Goal: Communication & Community: Share content

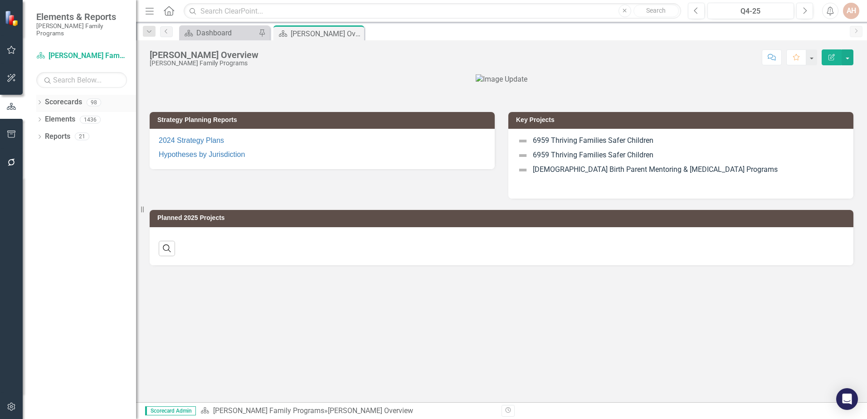
click at [39, 101] on icon "Dropdown" at bounding box center [39, 103] width 6 height 5
click at [45, 117] on icon "Dropdown" at bounding box center [44, 119] width 7 height 5
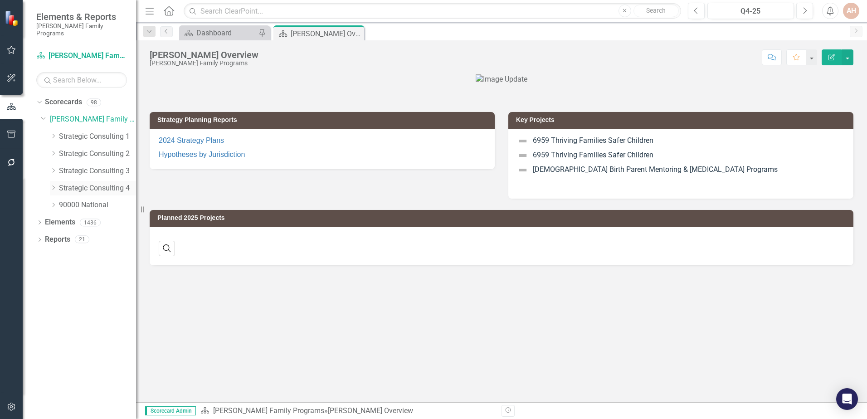
click at [55, 185] on icon "Dropdown" at bounding box center [53, 187] width 7 height 5
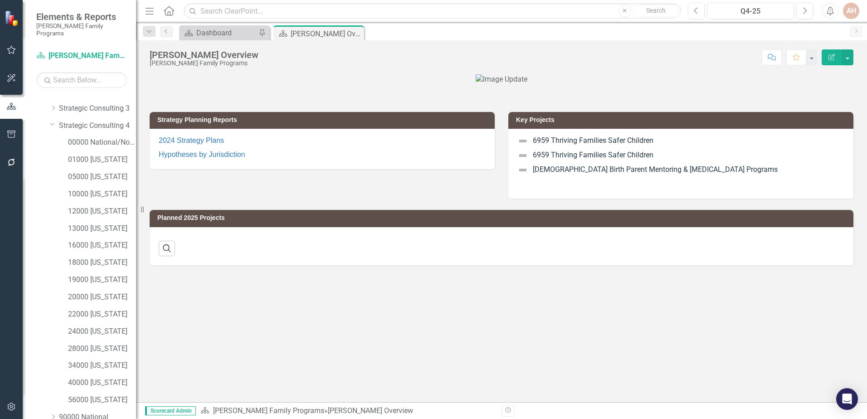
scroll to position [91, 0]
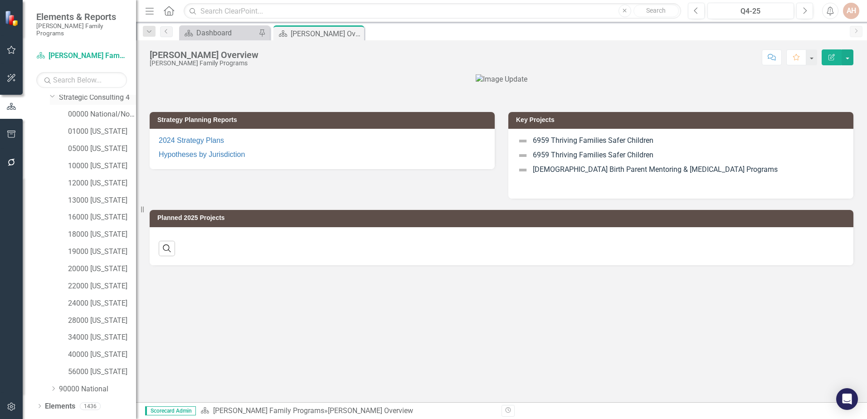
click at [50, 93] on icon "Dropdown" at bounding box center [52, 96] width 5 height 7
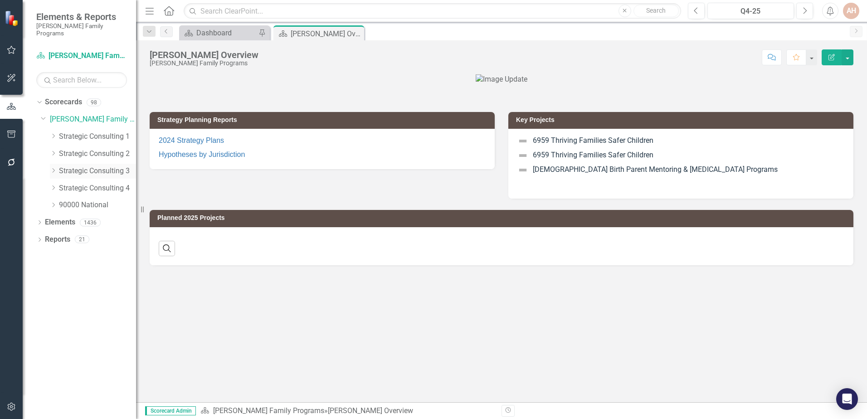
click at [56, 168] on icon "Dropdown" at bounding box center [53, 170] width 7 height 5
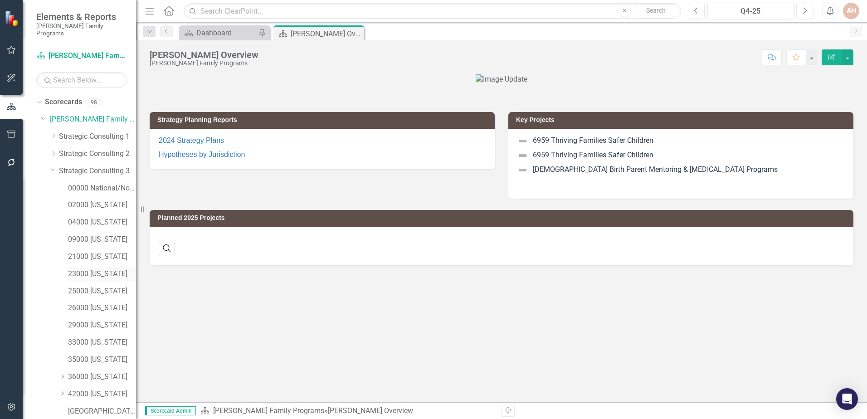
click at [87, 269] on link "23000 [US_STATE]" at bounding box center [102, 274] width 68 height 10
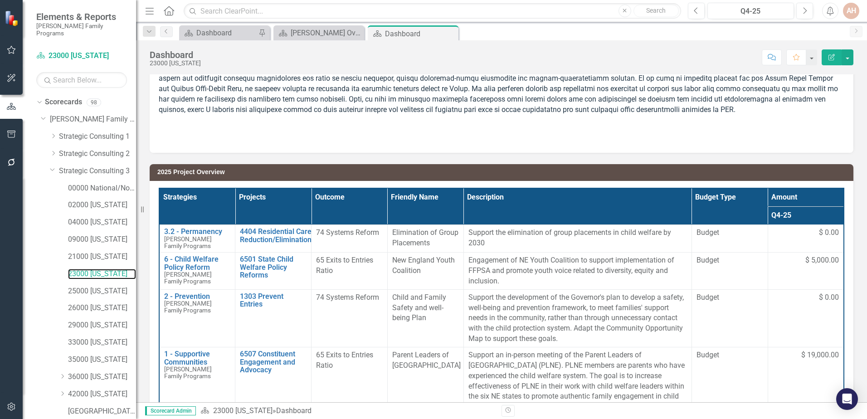
scroll to position [181, 0]
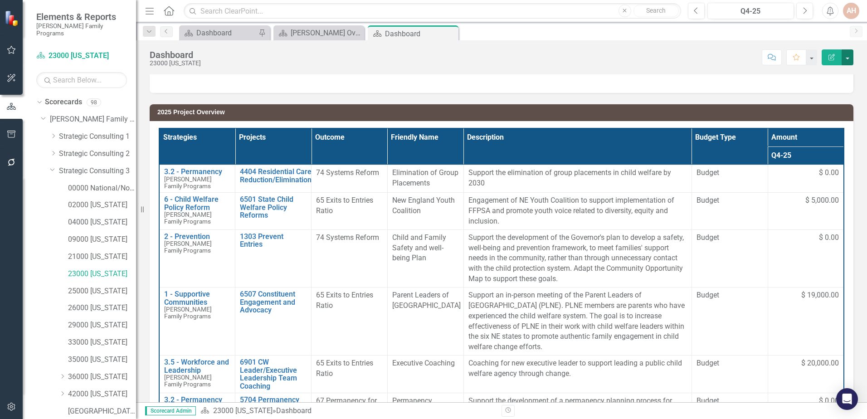
click at [848, 60] on button "button" at bounding box center [848, 57] width 12 height 16
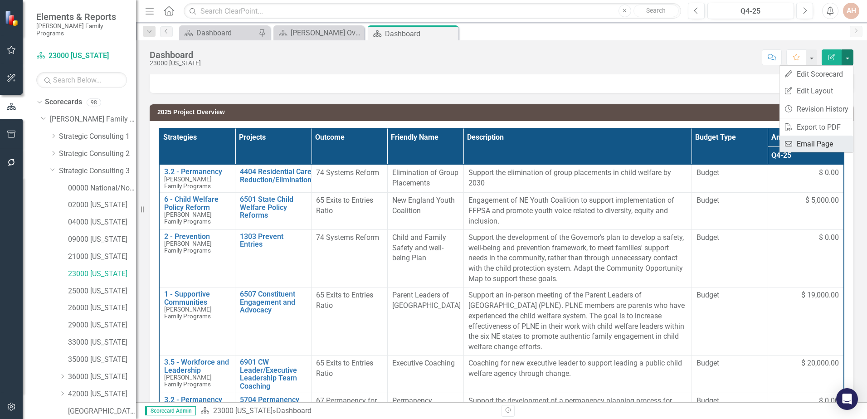
click at [803, 143] on link "Email Email Page" at bounding box center [816, 144] width 73 height 17
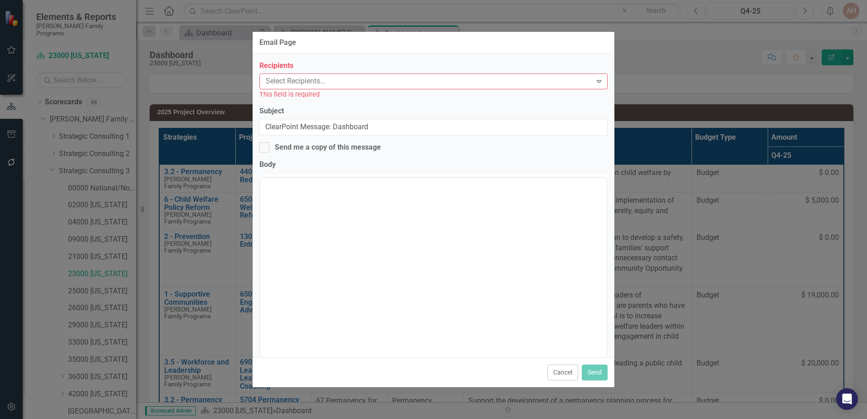
scroll to position [0, 0]
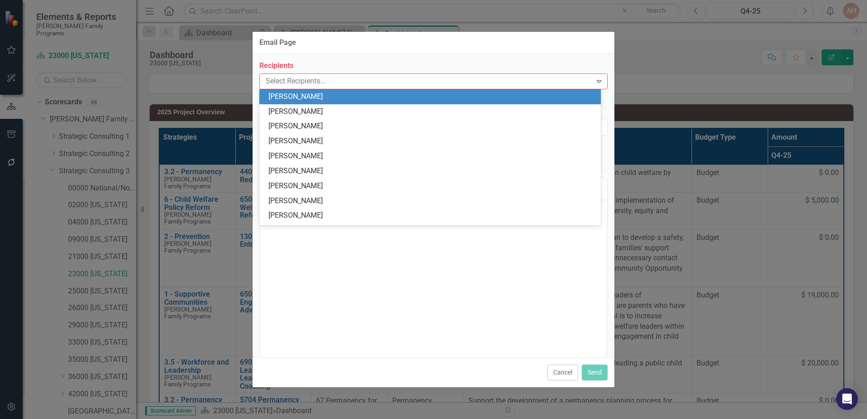
click at [364, 79] on div at bounding box center [427, 81] width 330 height 12
type input "[PERSON_NAME]"
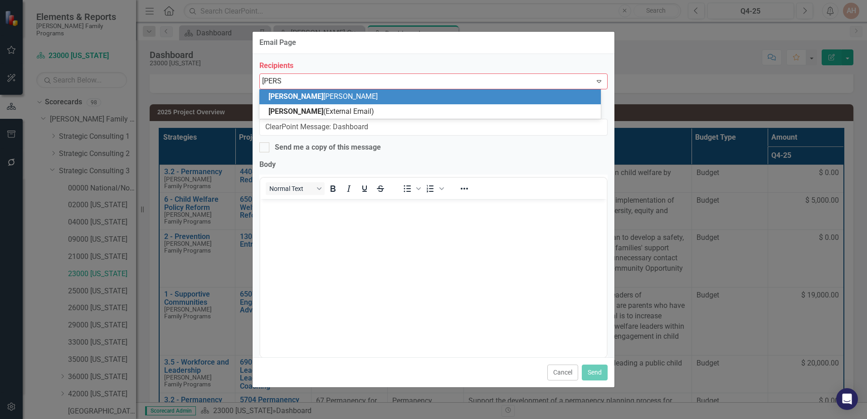
click at [348, 95] on div "[PERSON_NAME]" at bounding box center [432, 97] width 327 height 10
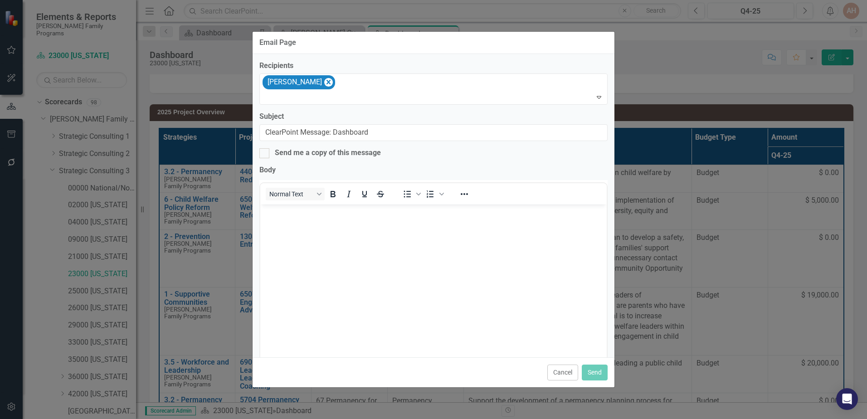
click at [300, 225] on body "Rich Text Area. Press ALT-0 for help." at bounding box center [433, 272] width 347 height 136
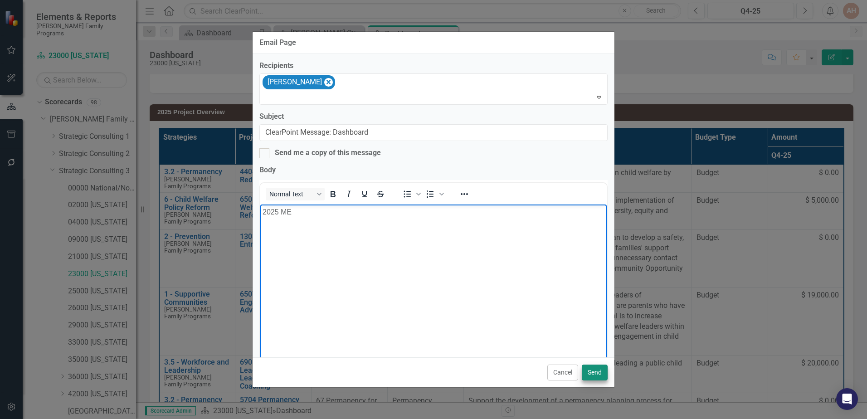
click at [599, 374] on button "Send" at bounding box center [595, 373] width 26 height 16
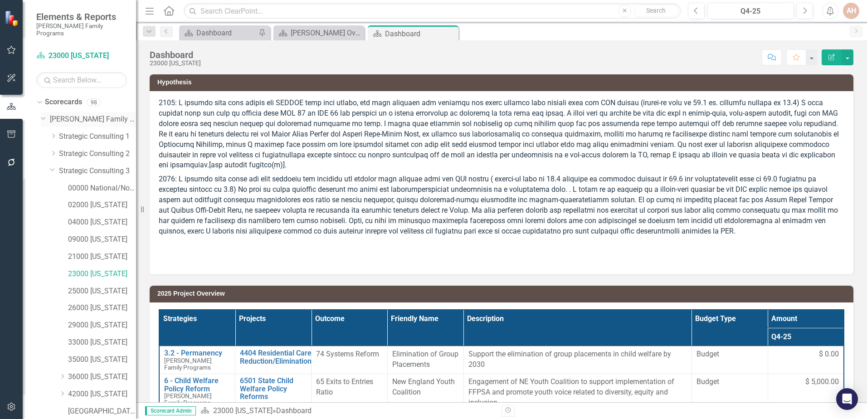
click at [42, 114] on icon "Dropdown" at bounding box center [43, 117] width 5 height 7
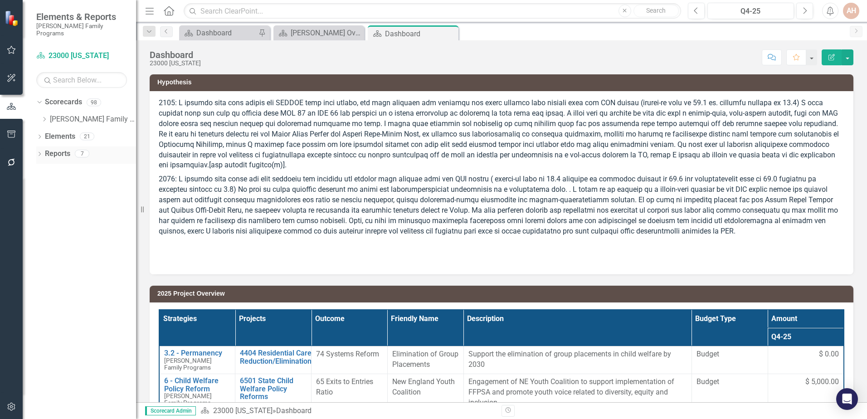
click at [41, 152] on icon "Dropdown" at bounding box center [39, 154] width 6 height 5
click at [40, 135] on icon at bounding box center [40, 137] width 2 height 4
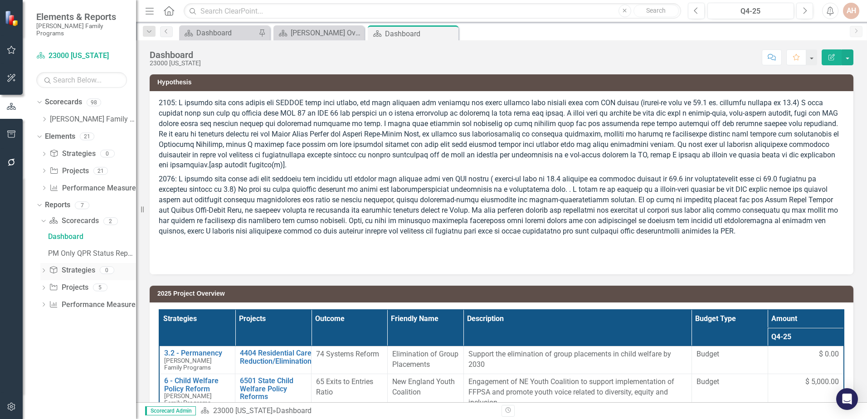
click at [44, 269] on icon "Dropdown" at bounding box center [43, 271] width 6 height 5
click at [44, 235] on icon "Dropdown" at bounding box center [42, 238] width 5 height 6
click at [42, 254] on icon "Dropdown" at bounding box center [43, 256] width 6 height 5
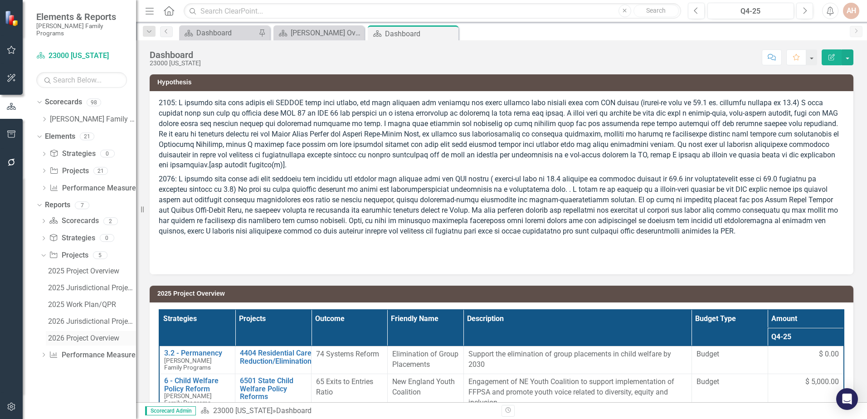
click at [78, 334] on div "2026 Project Overview" at bounding box center [92, 338] width 88 height 8
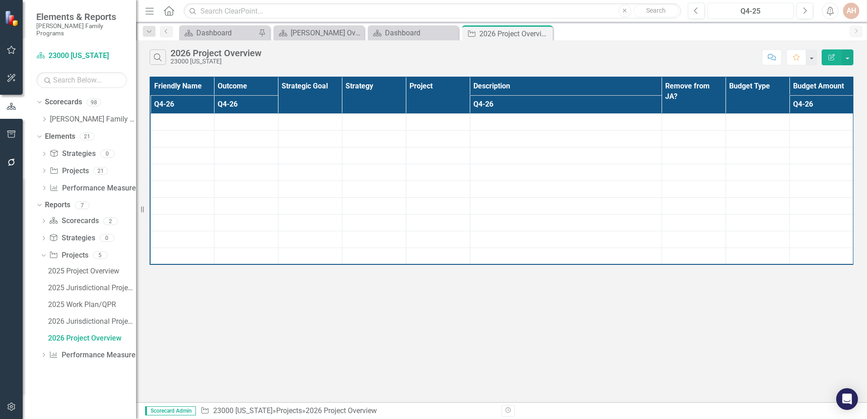
click at [760, 14] on div "Q4-25" at bounding box center [751, 11] width 80 height 11
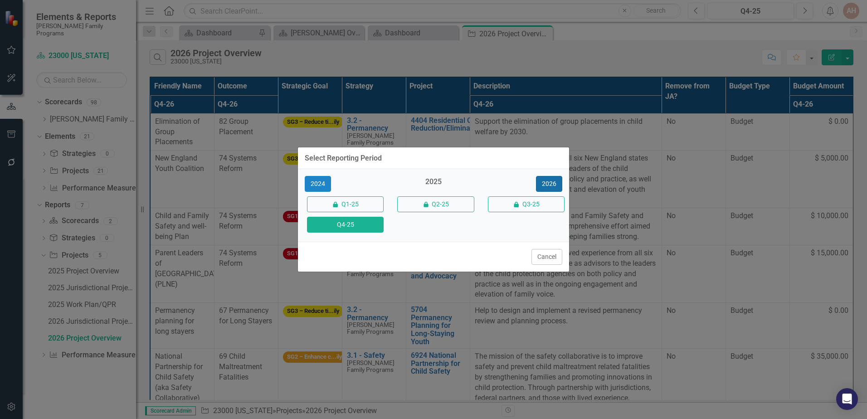
click at [548, 184] on button "2026" at bounding box center [549, 184] width 26 height 16
click at [354, 226] on button "Q4-26" at bounding box center [345, 225] width 77 height 16
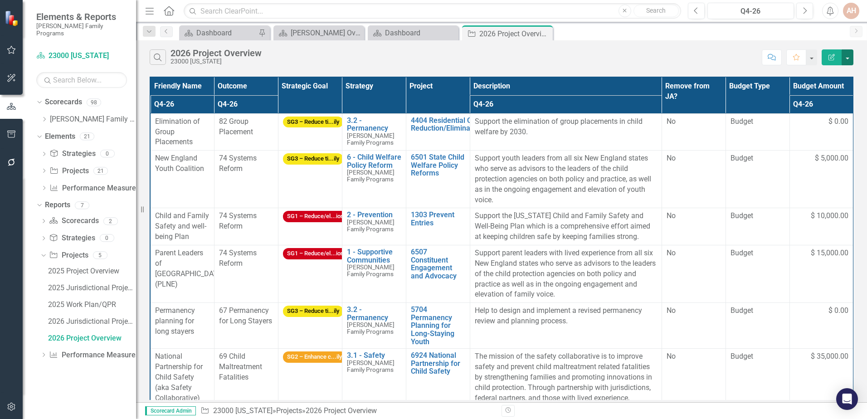
click at [850, 64] on button "button" at bounding box center [848, 57] width 12 height 16
click at [817, 127] on link "Email Email Page" at bounding box center [818, 125] width 72 height 17
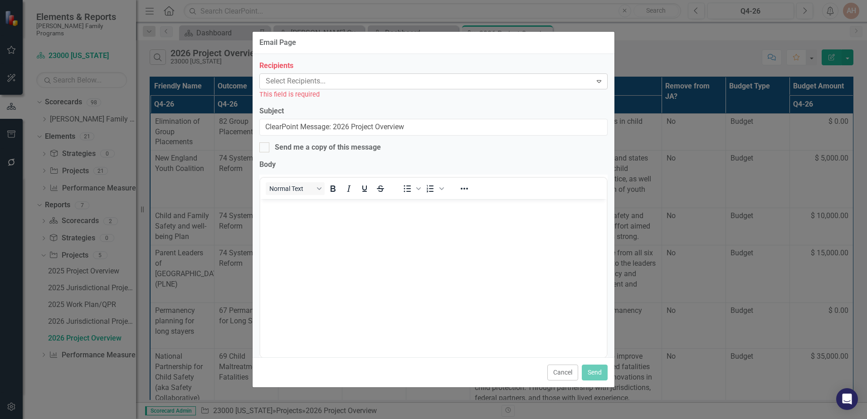
click at [323, 85] on div at bounding box center [427, 81] width 330 height 12
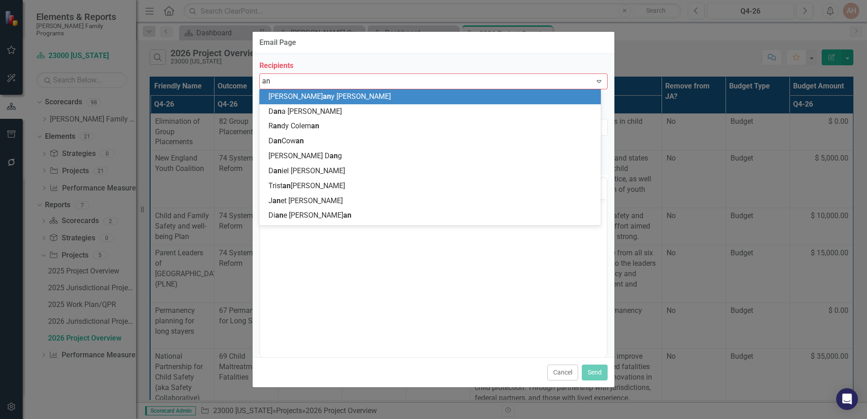
type input "ang"
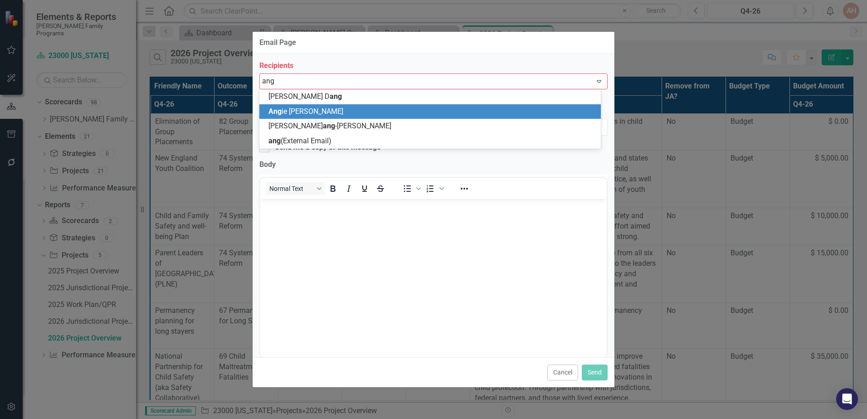
click at [310, 107] on span "Ang ie [PERSON_NAME]" at bounding box center [306, 111] width 75 height 9
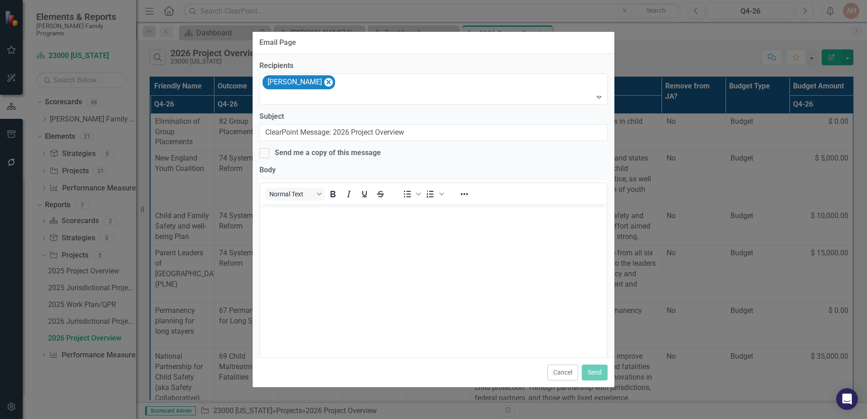
click at [308, 222] on body "Rich Text Area. Press ALT-0 for help." at bounding box center [433, 272] width 347 height 136
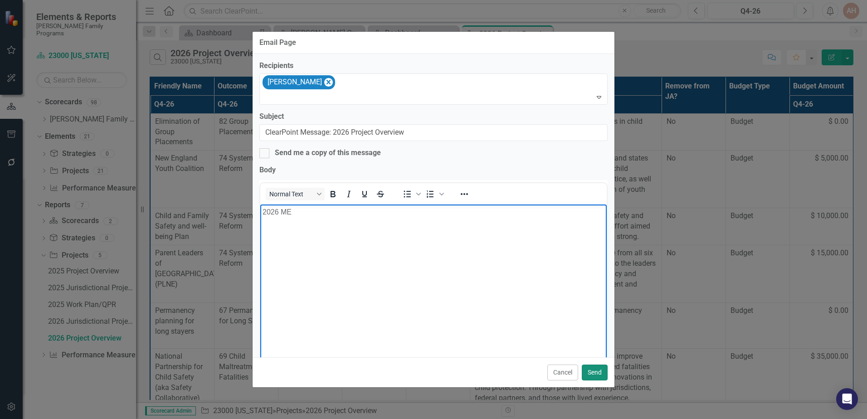
click at [601, 377] on button "Send" at bounding box center [595, 373] width 26 height 16
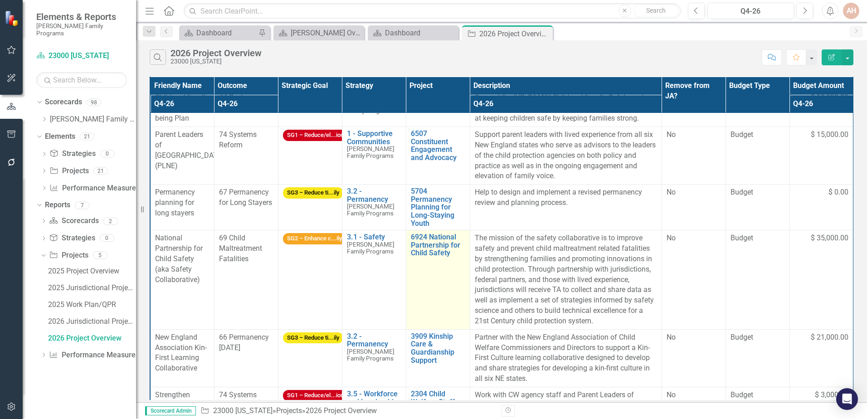
scroll to position [5, 0]
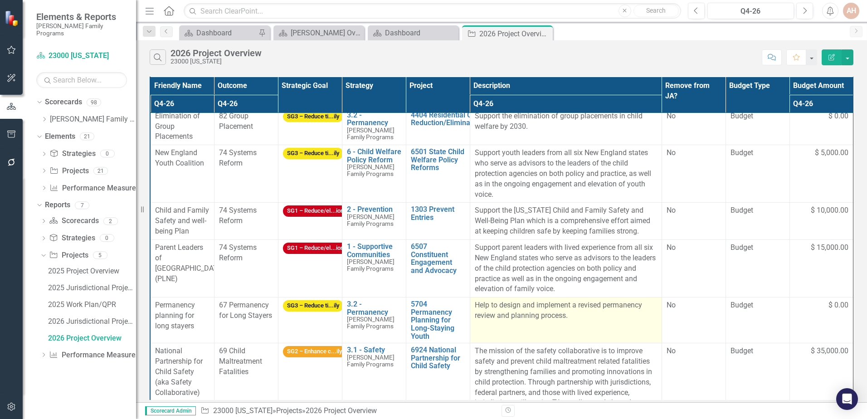
click at [577, 335] on td "Help to design and implement a revised permanency review and planning process." at bounding box center [566, 321] width 192 height 46
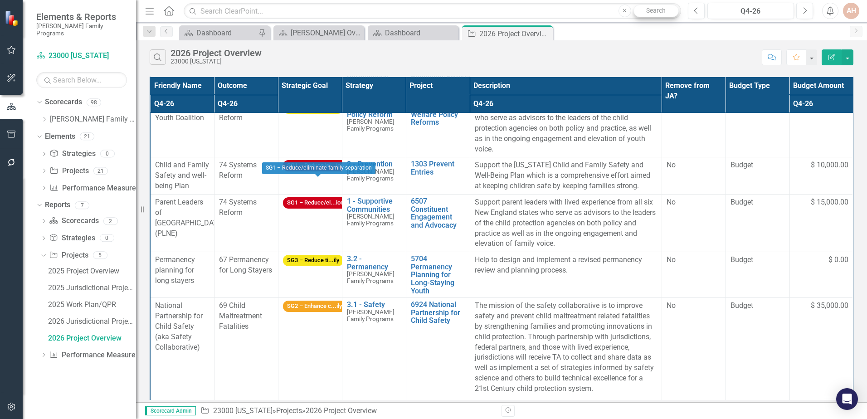
scroll to position [0, 0]
